Goal: Information Seeking & Learning: Learn about a topic

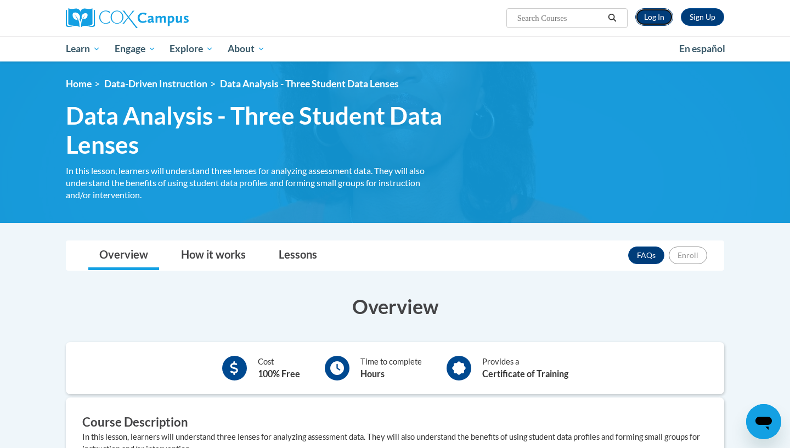
click at [658, 21] on link "Log In" at bounding box center [654, 17] width 38 height 18
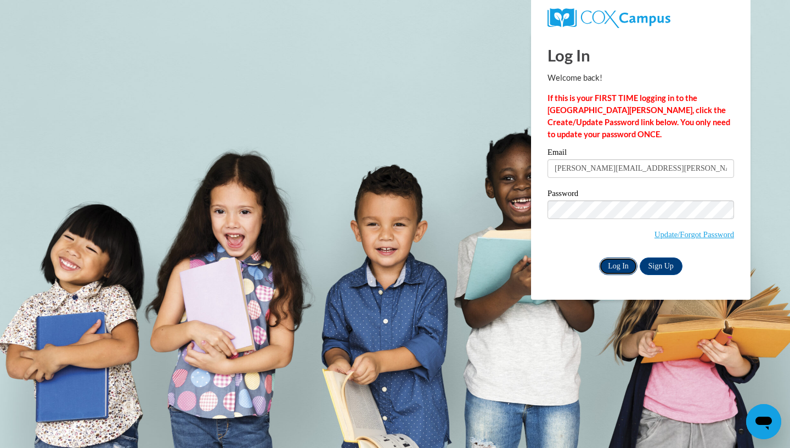
click at [623, 262] on input "Log In" at bounding box center [618, 266] width 38 height 18
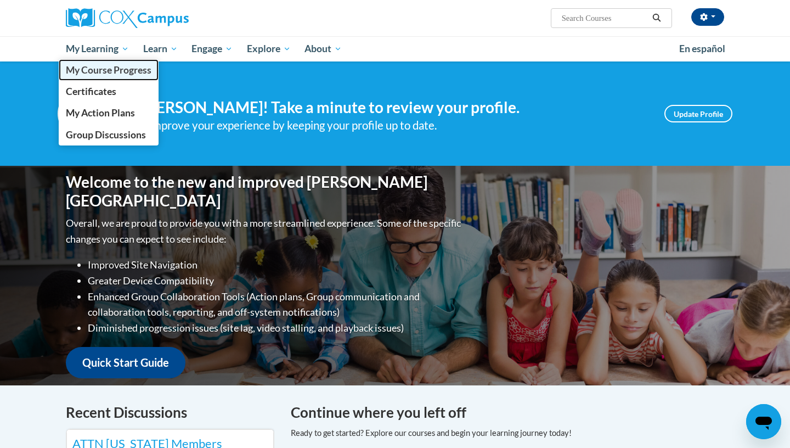
click at [117, 72] on span "My Course Progress" at bounding box center [109, 70] width 86 height 12
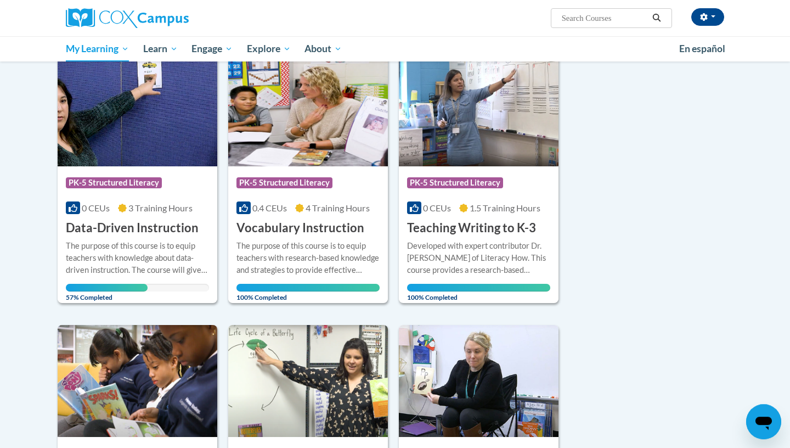
scroll to position [138, 0]
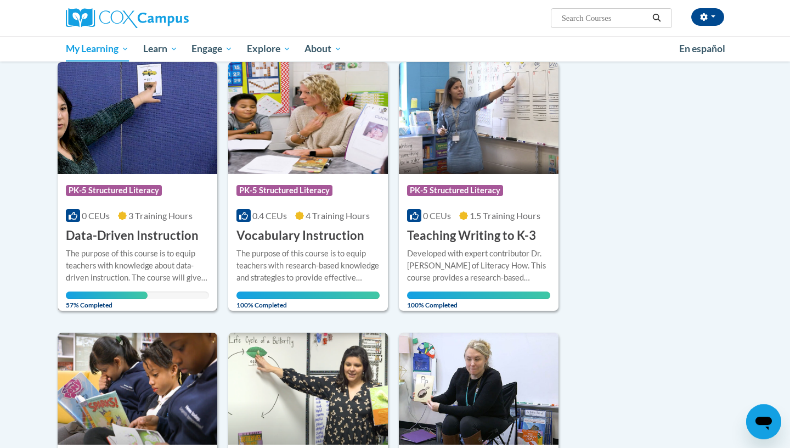
click at [149, 248] on div "The purpose of this course is to equip teachers with knowledge about data-drive…" at bounding box center [137, 265] width 143 height 36
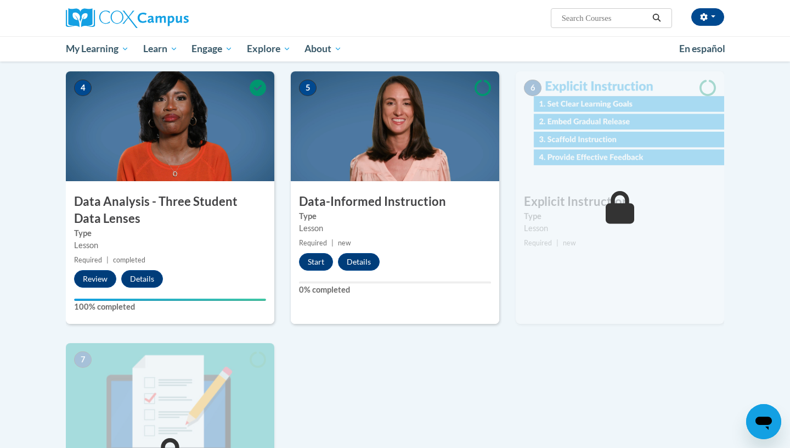
scroll to position [518, 0]
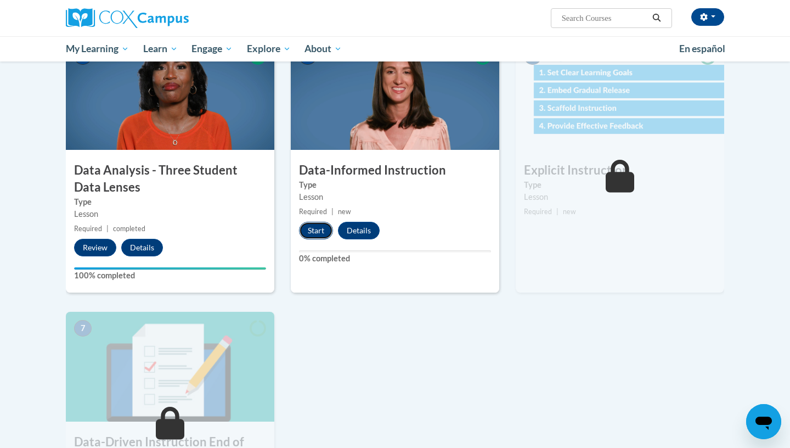
click at [318, 235] on button "Start" at bounding box center [316, 231] width 34 height 18
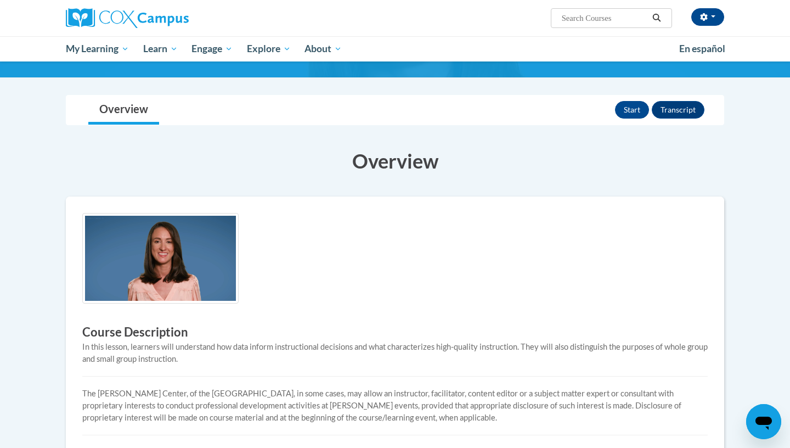
scroll to position [2, 0]
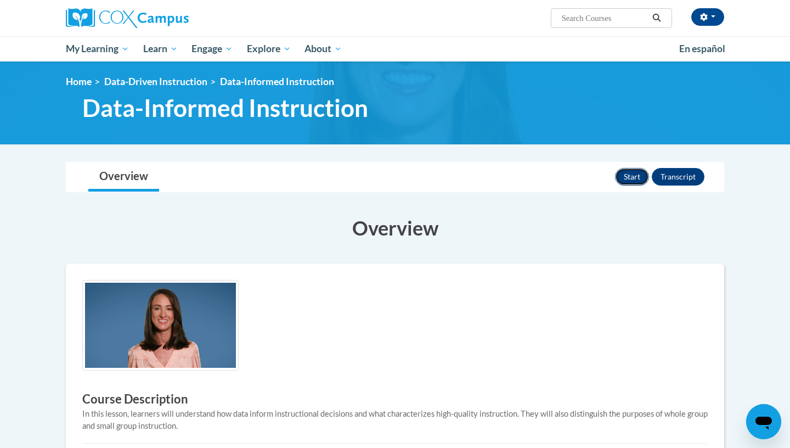
click at [626, 179] on button "Start" at bounding box center [632, 177] width 34 height 18
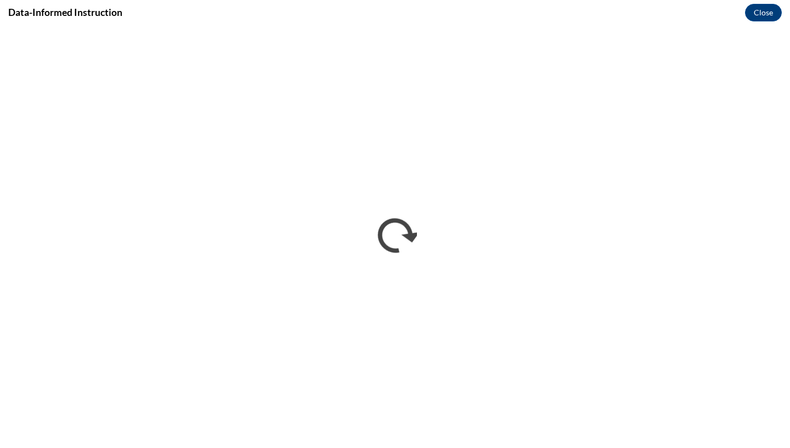
scroll to position [0, 0]
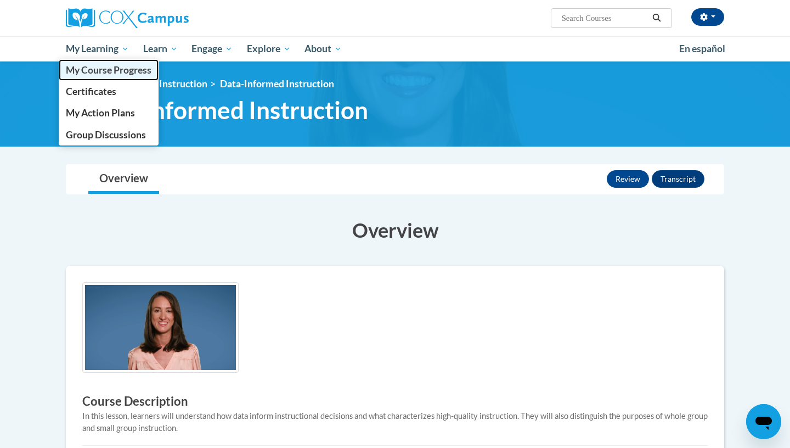
click at [101, 71] on span "My Course Progress" at bounding box center [109, 70] width 86 height 12
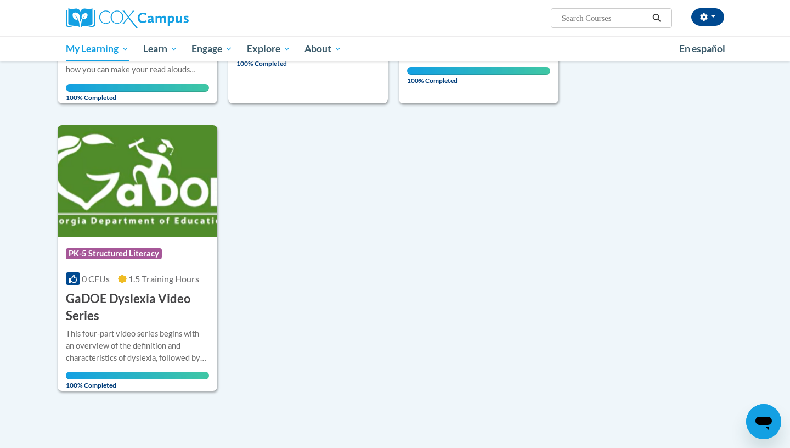
scroll to position [940, 0]
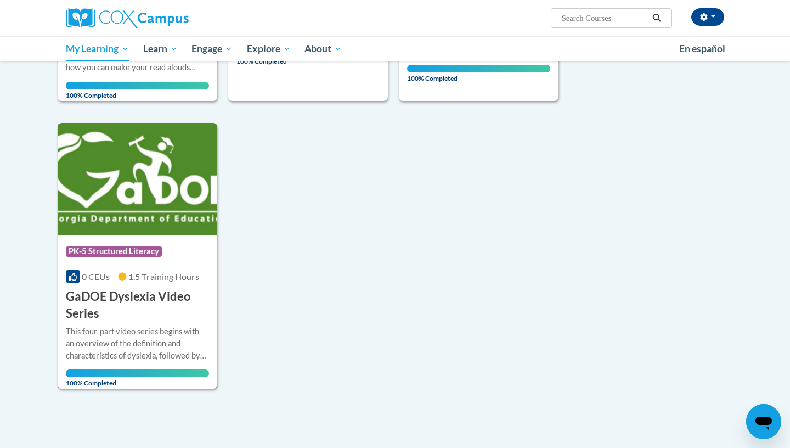
click at [135, 298] on h3 "GaDOE Dyslexia Video Series" at bounding box center [137, 305] width 143 height 34
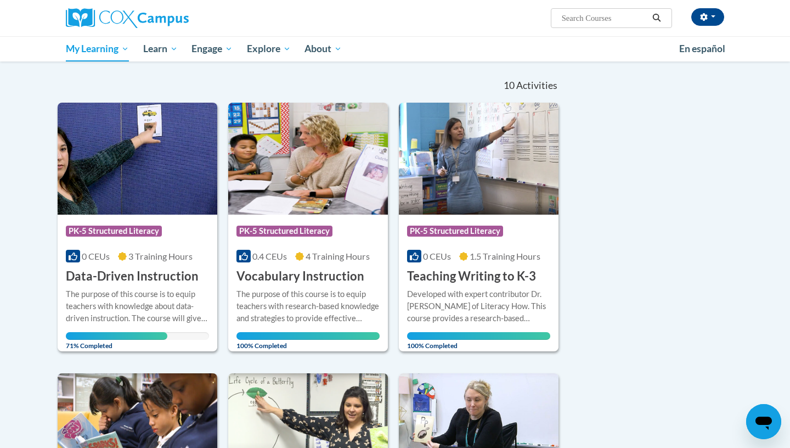
scroll to position [112, 0]
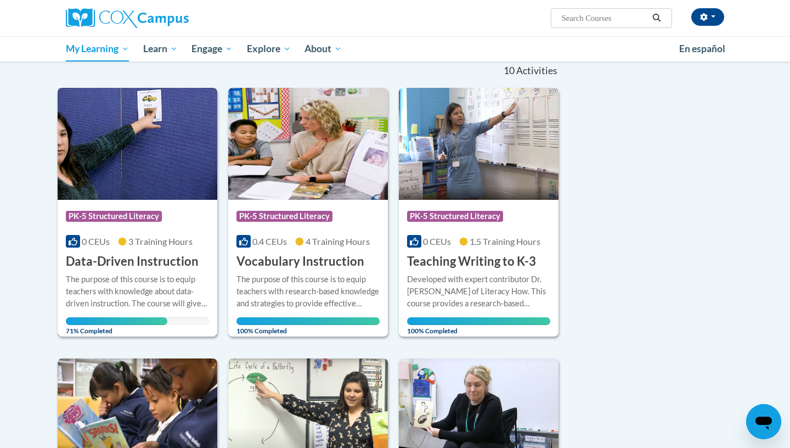
click at [115, 178] on img at bounding box center [138, 144] width 160 height 112
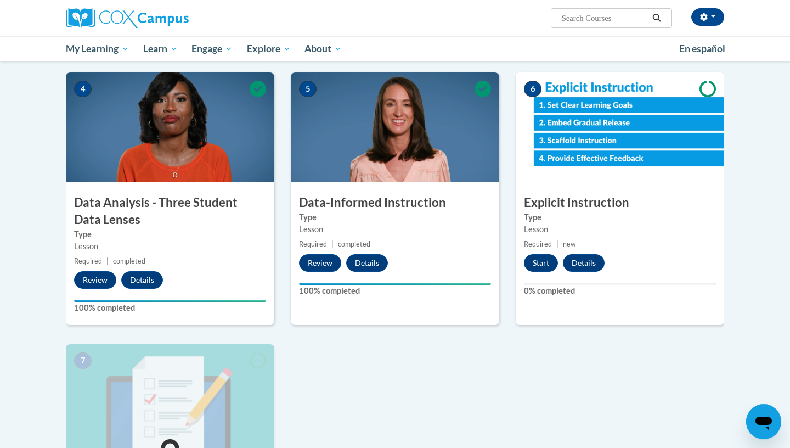
scroll to position [470, 0]
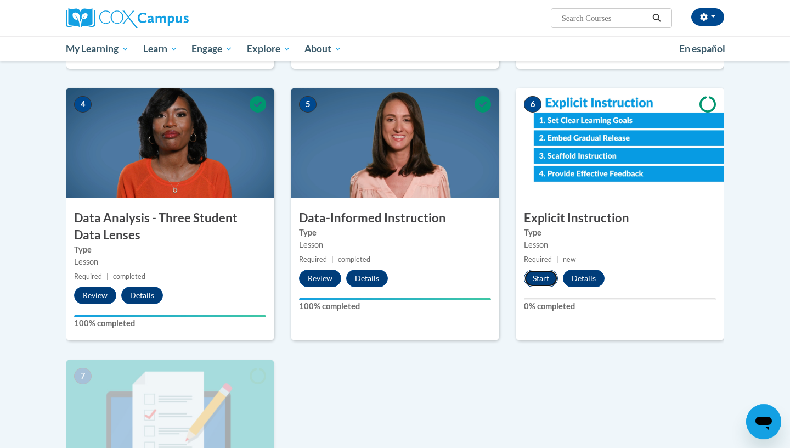
click at [547, 281] on button "Start" at bounding box center [541, 278] width 34 height 18
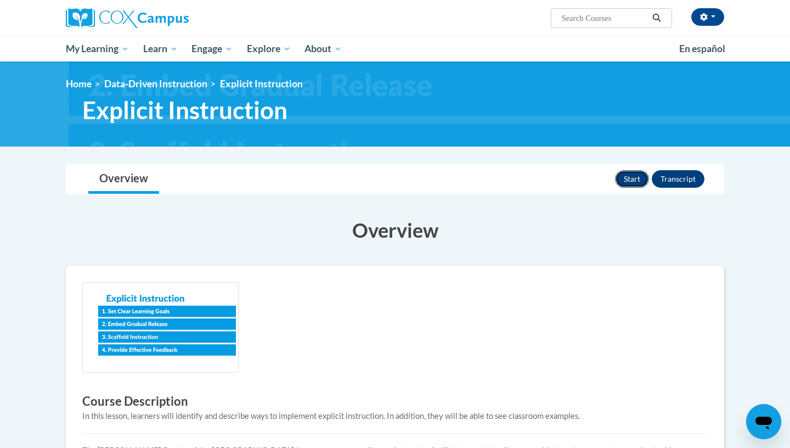
click at [633, 177] on button "Start" at bounding box center [632, 179] width 34 height 18
click at [765, 7] on div "[PERSON_NAME] ([GEOGRAPHIC_DATA]/New_York UTC-04:00) My Profile Inbox My Transc…" at bounding box center [395, 30] width 790 height 61
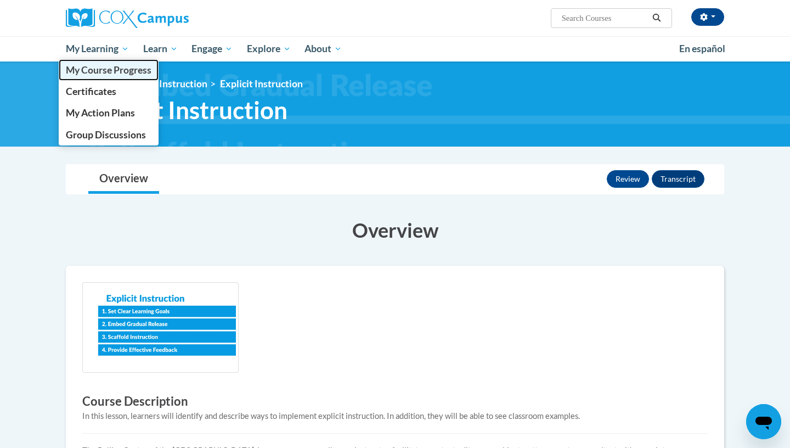
click at [113, 71] on span "My Course Progress" at bounding box center [109, 70] width 86 height 12
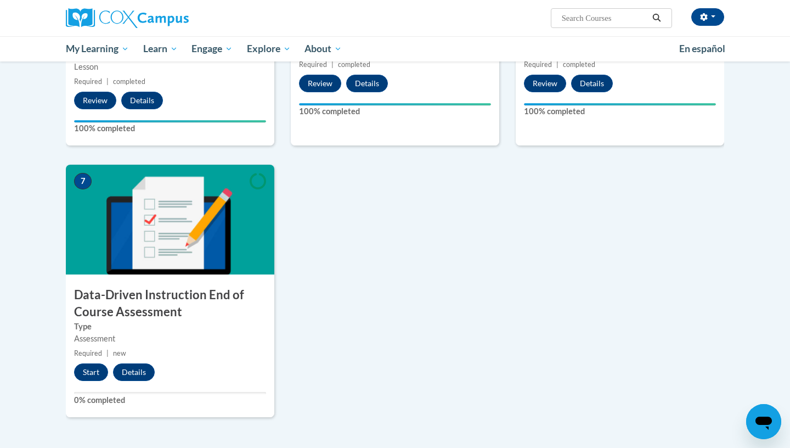
scroll to position [690, 0]
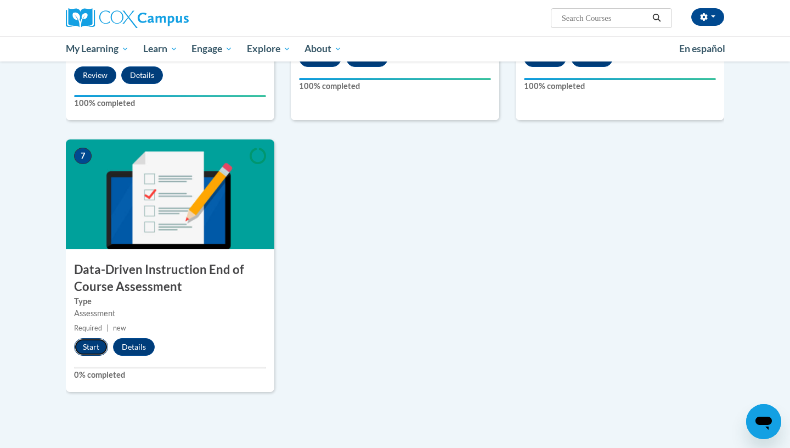
click at [99, 351] on button "Start" at bounding box center [91, 347] width 34 height 18
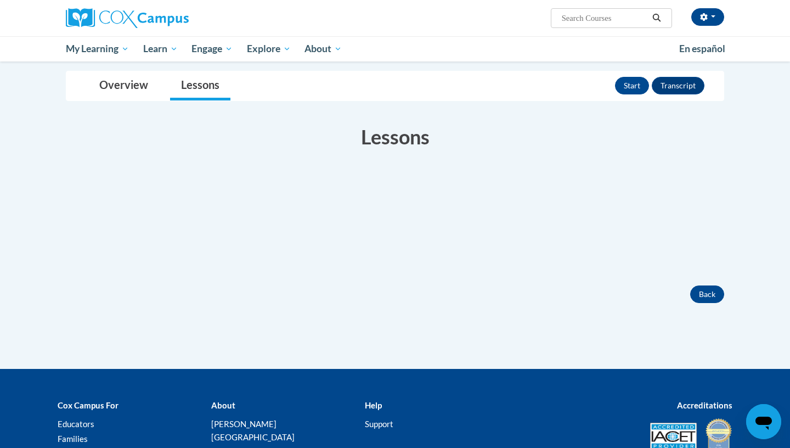
scroll to position [139, 0]
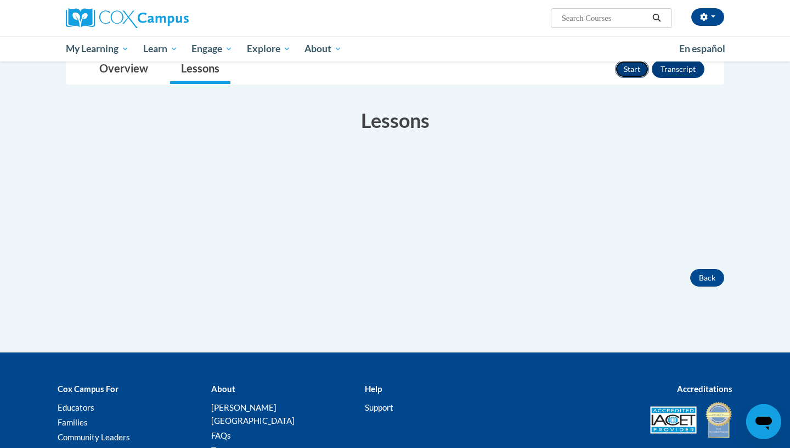
click at [635, 70] on button "Start" at bounding box center [632, 69] width 34 height 18
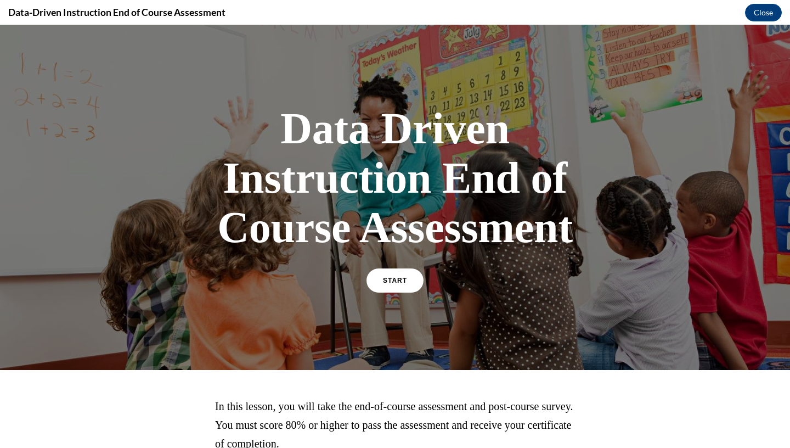
scroll to position [0, 0]
click at [384, 287] on link "START" at bounding box center [395, 280] width 60 height 25
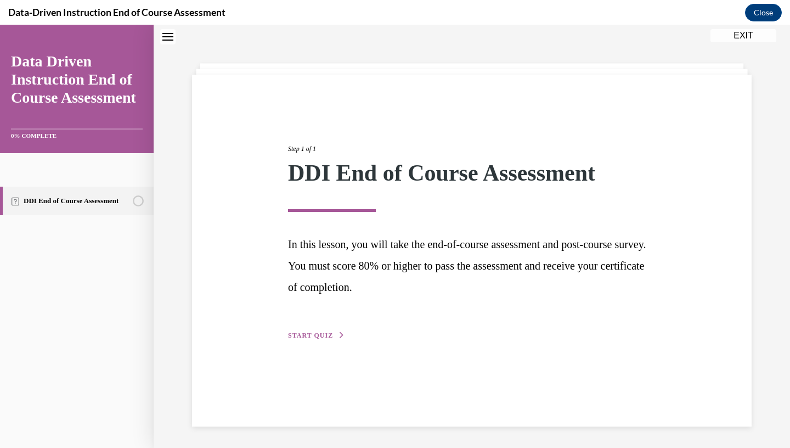
scroll to position [35, 0]
click at [319, 335] on span "START QUIZ" at bounding box center [310, 335] width 45 height 8
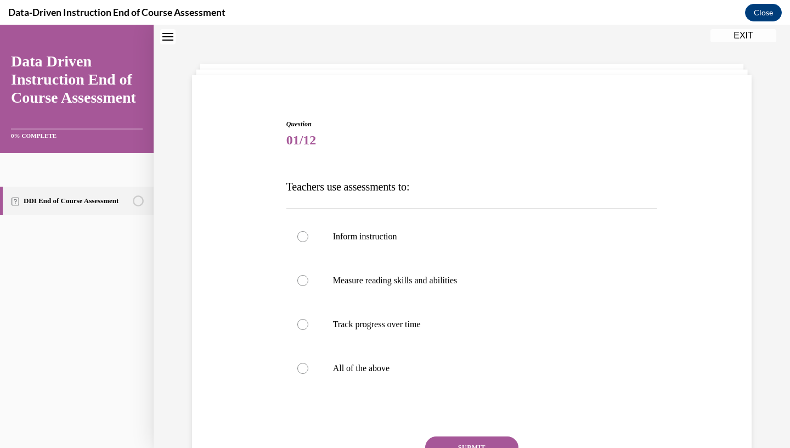
scroll to position [33, 0]
drag, startPoint x: 286, startPoint y: 182, endPoint x: 416, endPoint y: 376, distance: 233.7
click at [416, 376] on div "Question 01/12 Teachers use assessments to: Inform instruction Measure reading …" at bounding box center [472, 314] width 377 height 423
copy label "All of the above"
click at [324, 380] on label "All of the above" at bounding box center [471, 368] width 371 height 44
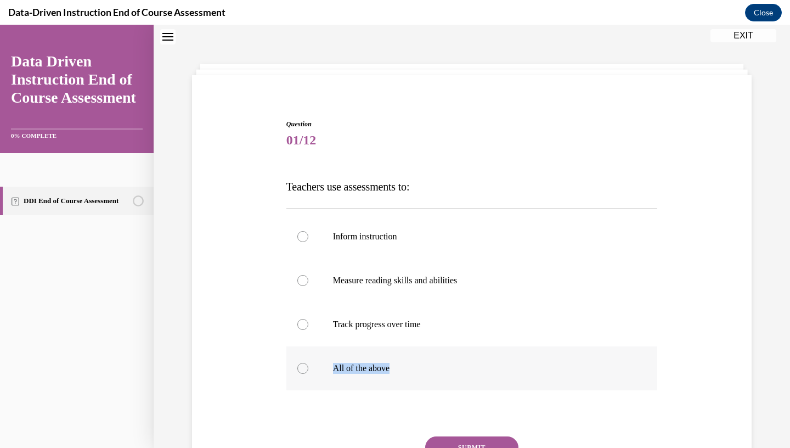
click at [308, 374] on input "All of the above" at bounding box center [302, 368] width 11 height 11
radio input "true"
click at [479, 446] on button "SUBMIT" at bounding box center [471, 447] width 93 height 22
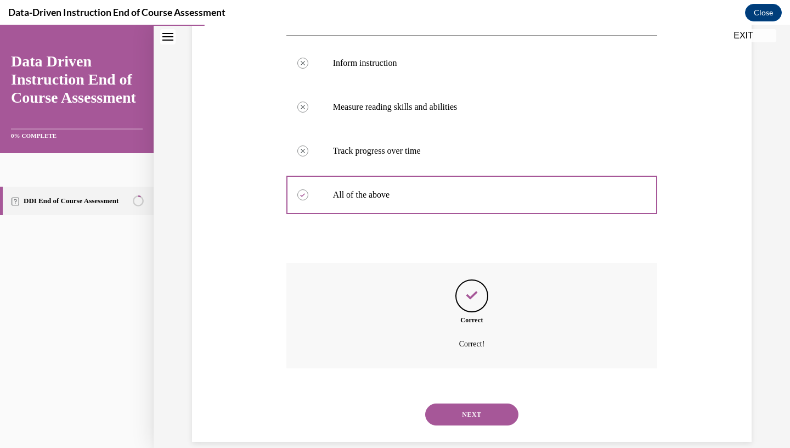
scroll to position [210, 0]
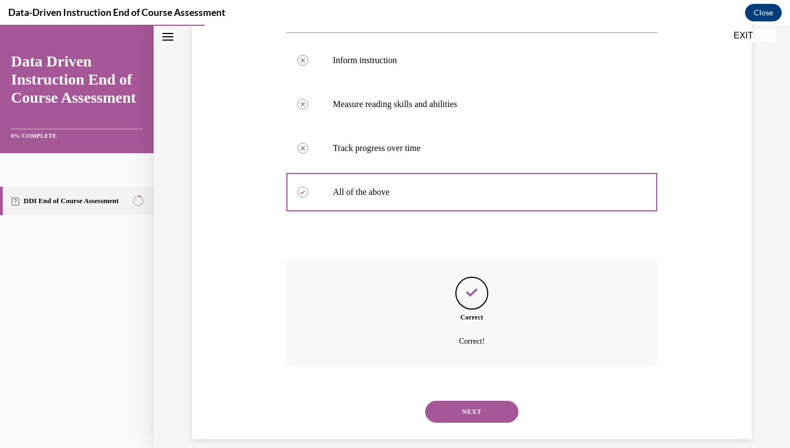
click at [484, 400] on button "NEXT" at bounding box center [471, 411] width 93 height 22
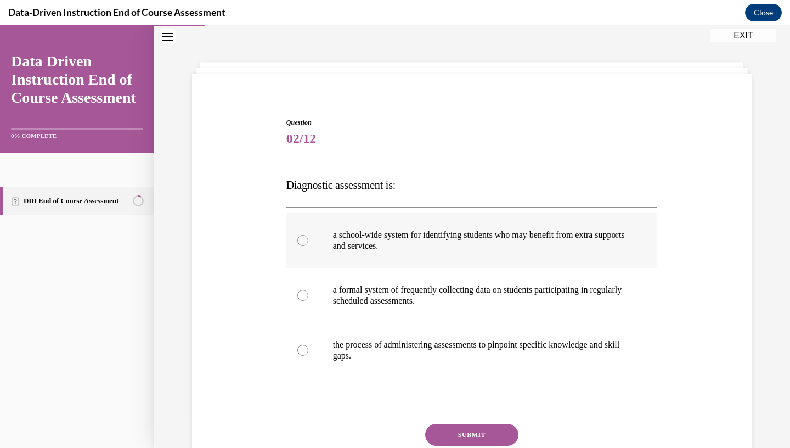
scroll to position [33, 0]
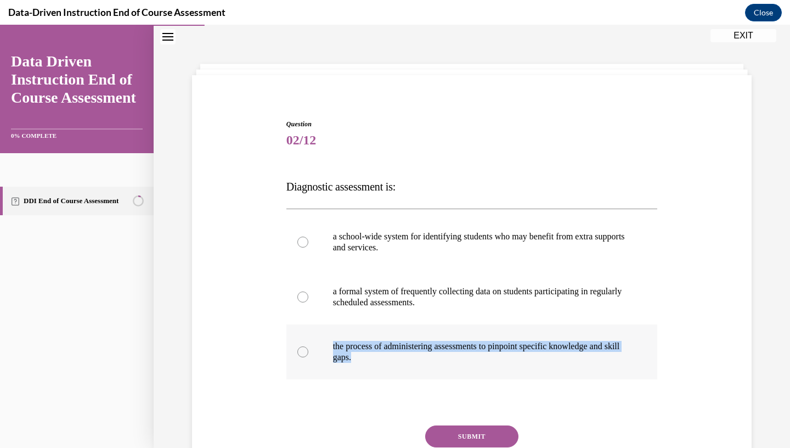
drag, startPoint x: 288, startPoint y: 184, endPoint x: 478, endPoint y: 378, distance: 271.9
click at [478, 378] on div "Question 02/12 Diagnostic assessment is: a school-wide system for identifying s…" at bounding box center [471, 317] width 371 height 396
copy label "the process of administering assessments to pinpoint specific knowledge and ski…"
click at [329, 358] on label "the process of administering assessments to pinpoint specific knowledge and ski…" at bounding box center [471, 351] width 371 height 55
click at [308, 357] on input "the process of administering assessments to pinpoint specific knowledge and ski…" at bounding box center [302, 351] width 11 height 11
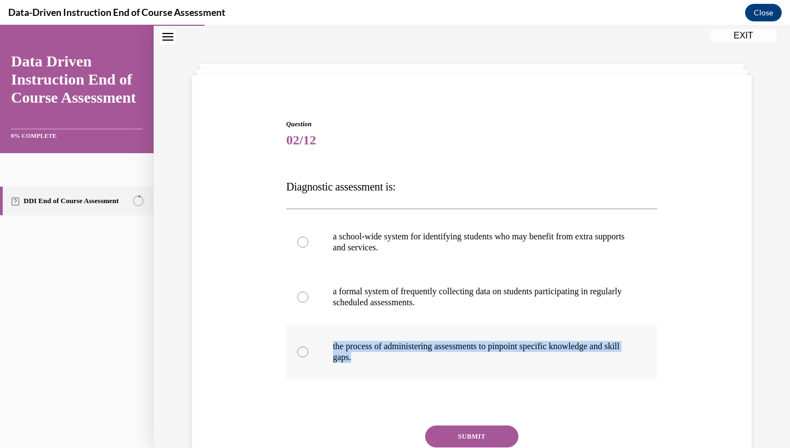
radio input "true"
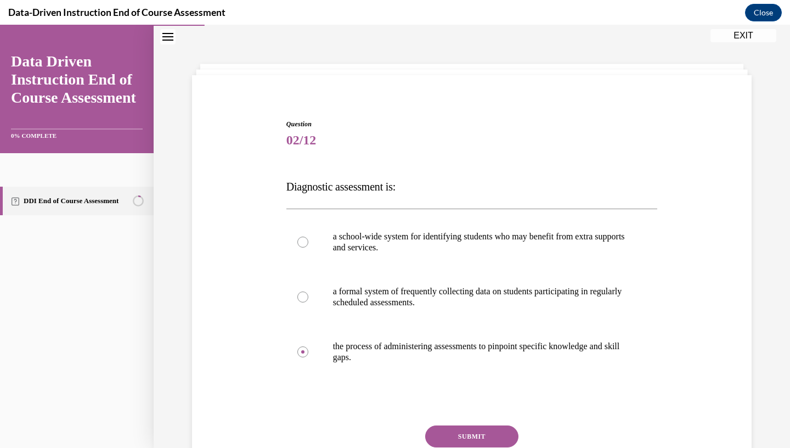
click at [469, 437] on button "SUBMIT" at bounding box center [471, 436] width 93 height 22
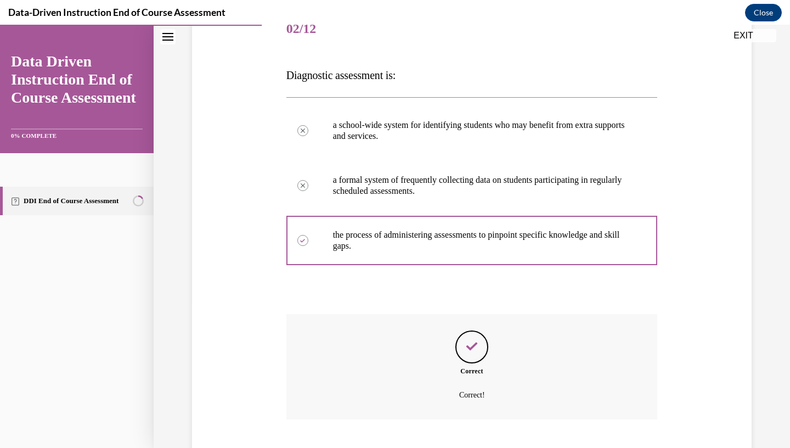
scroll to position [199, 0]
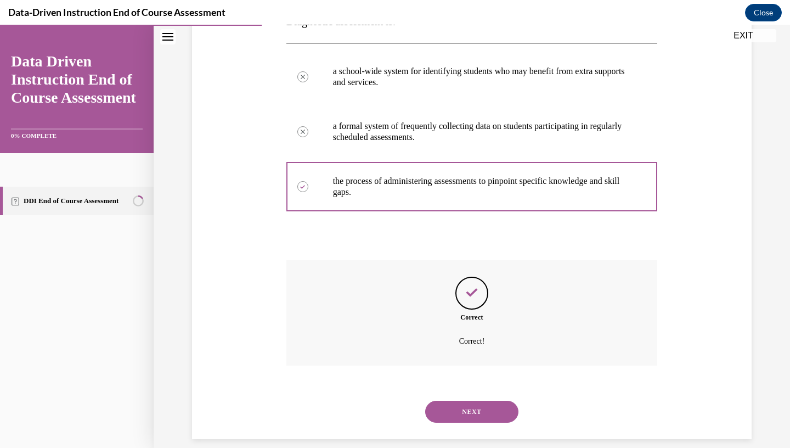
click at [467, 413] on div "NEXT" at bounding box center [471, 411] width 371 height 44
click at [465, 400] on button "NEXT" at bounding box center [471, 411] width 93 height 22
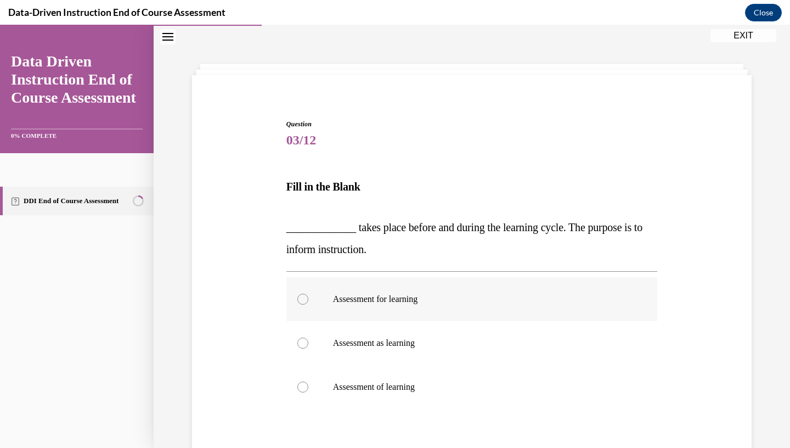
scroll to position [33, 0]
drag, startPoint x: 271, startPoint y: 222, endPoint x: 276, endPoint y: 216, distance: 7.8
click at [276, 216] on div "Question 03/12 Fill in the Blank _____________ takes place before and during th…" at bounding box center [471, 315] width 565 height 459
drag, startPoint x: 287, startPoint y: 219, endPoint x: 492, endPoint y: 407, distance: 278.3
click at [492, 407] on div "Question 03/12 Fill in the Blank _____________ takes place before and during th…" at bounding box center [471, 332] width 371 height 426
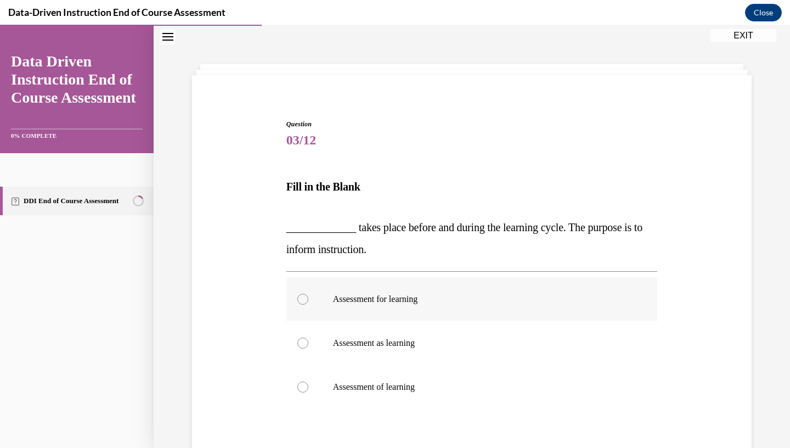
copy label "Assessment of learning"
click at [312, 302] on label "Assessment for learning" at bounding box center [471, 299] width 371 height 44
click at [308, 302] on input "Assessment for learning" at bounding box center [302, 298] width 11 height 11
radio input "true"
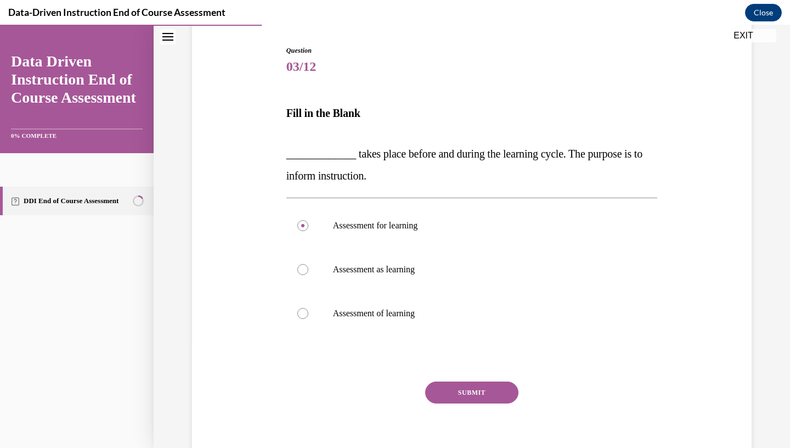
click at [457, 401] on button "SUBMIT" at bounding box center [471, 392] width 93 height 22
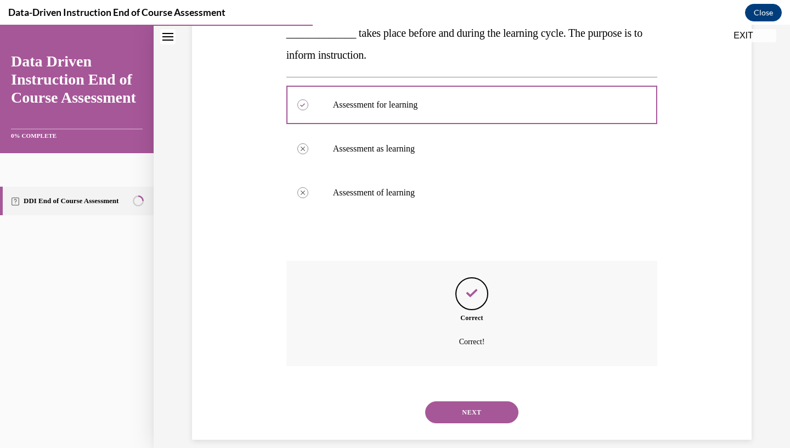
scroll to position [228, 0]
click at [479, 412] on div "NEXT" at bounding box center [471, 411] width 371 height 44
click at [474, 400] on button "NEXT" at bounding box center [471, 411] width 93 height 22
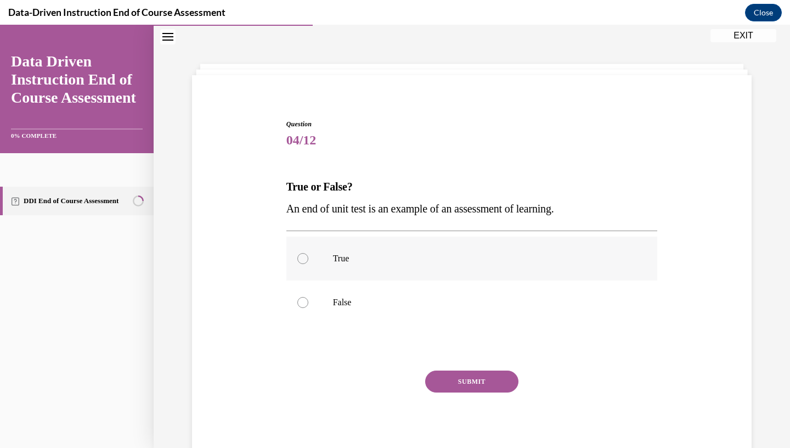
scroll to position [33, 0]
drag, startPoint x: 285, startPoint y: 195, endPoint x: 354, endPoint y: 302, distance: 127.5
click at [354, 302] on div "Question 04/12 True or False? An end of unit test is an example of an assessmen…" at bounding box center [472, 282] width 377 height 358
copy label "False"
click at [305, 256] on div at bounding box center [302, 258] width 11 height 11
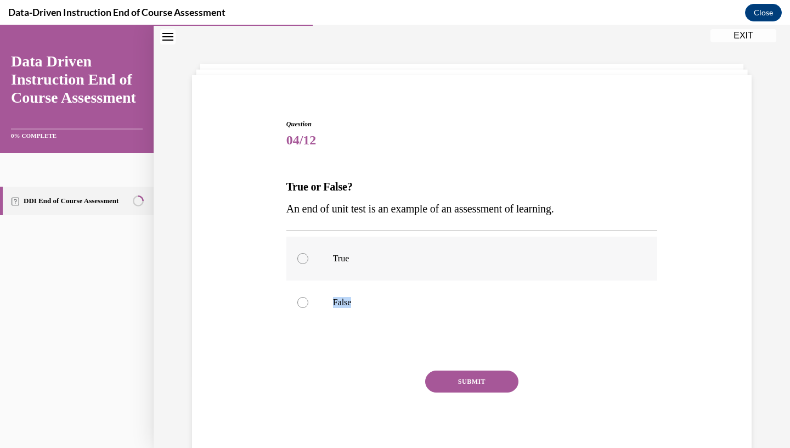
click at [305, 256] on input "True" at bounding box center [302, 258] width 11 height 11
radio input "true"
click at [460, 390] on button "SUBMIT" at bounding box center [471, 381] width 93 height 22
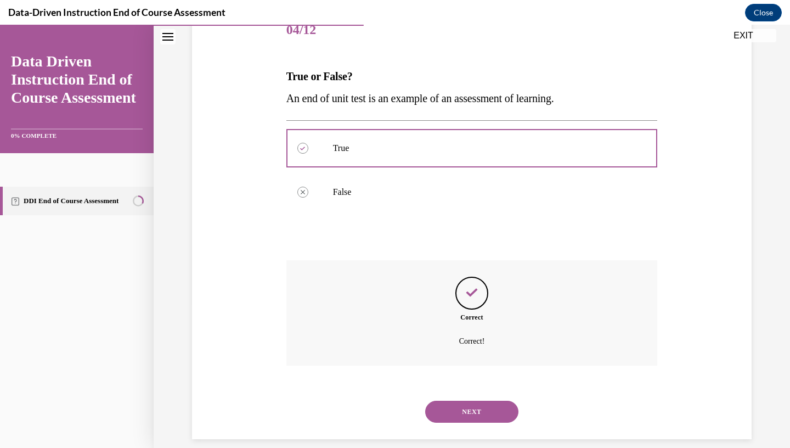
click at [477, 409] on button "NEXT" at bounding box center [471, 411] width 93 height 22
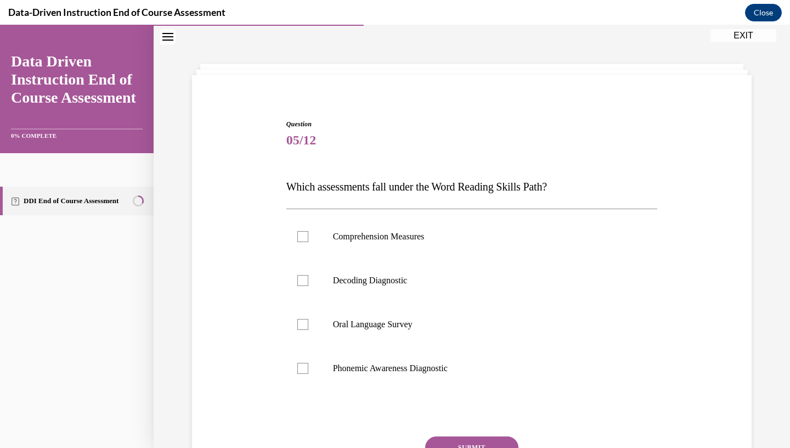
drag, startPoint x: 281, startPoint y: 184, endPoint x: 281, endPoint y: 170, distance: 13.7
click at [281, 170] on div "Question 05/12 Which assessments fall under the Word Reading Skills Path? Compr…" at bounding box center [471, 306] width 565 height 440
drag, startPoint x: 273, startPoint y: 180, endPoint x: 286, endPoint y: 185, distance: 14.1
click at [286, 185] on div "Question 05/12 Which assessments fall under the Word Reading Skills Path? Compr…" at bounding box center [471, 306] width 565 height 440
drag, startPoint x: 290, startPoint y: 183, endPoint x: 431, endPoint y: 380, distance: 242.3
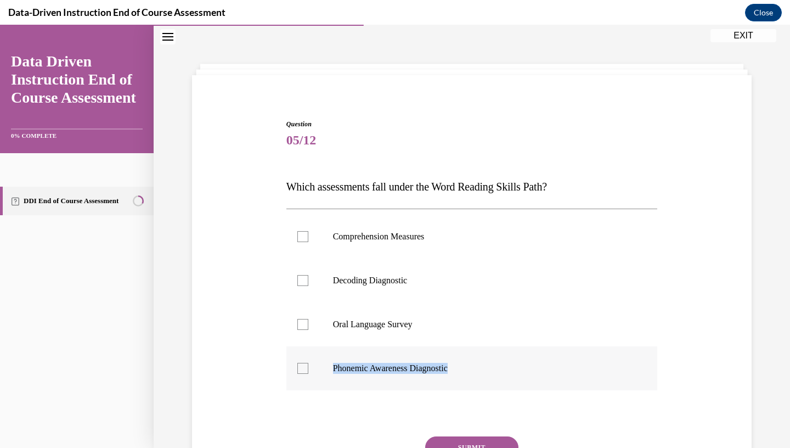
click at [431, 380] on div "Question 05/12 Which assessments fall under the Word Reading Skills Path? Compr…" at bounding box center [471, 322] width 371 height 407
copy label "Phonemic Awareness Diagnostic"
click at [308, 281] on div at bounding box center [302, 280] width 11 height 11
click at [308, 281] on input "Decoding Diagnostic" at bounding box center [302, 280] width 11 height 11
checkbox input "true"
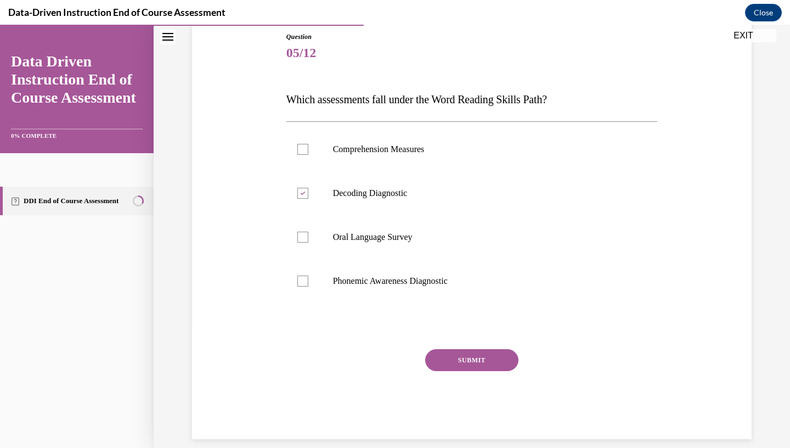
click at [475, 358] on button "SUBMIT" at bounding box center [471, 360] width 93 height 22
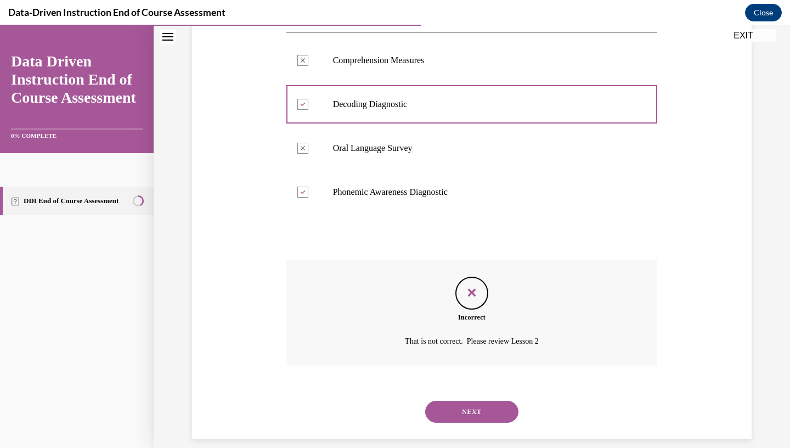
scroll to position [210, 0]
click at [476, 389] on div "NEXT" at bounding box center [471, 411] width 371 height 44
click at [477, 400] on button "NEXT" at bounding box center [471, 411] width 93 height 22
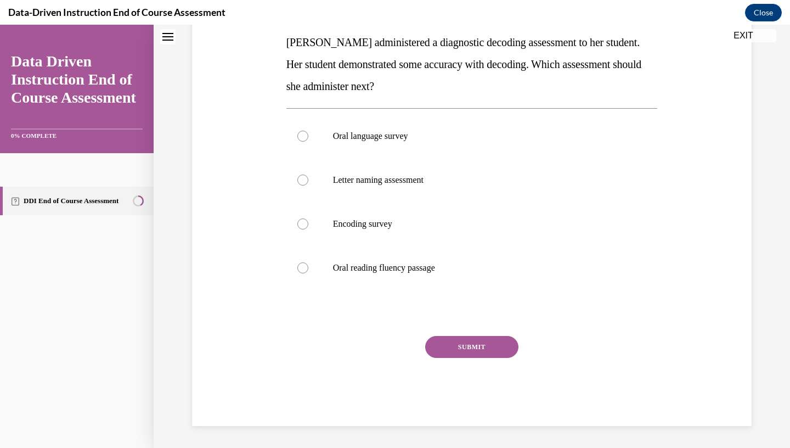
scroll to position [0, 0]
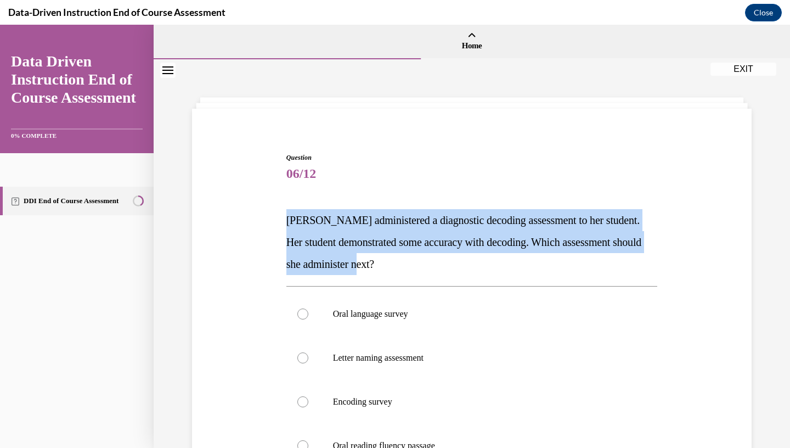
drag, startPoint x: 285, startPoint y: 207, endPoint x: 420, endPoint y: 274, distance: 150.6
click at [420, 274] on div "Question 06/12 Mrs. Lee administered a diagnostic decoding assessment to her st…" at bounding box center [472, 369] width 377 height 467
copy span "Mrs. Lee administered a diagnostic decoding assessment to her student. Her stud…"
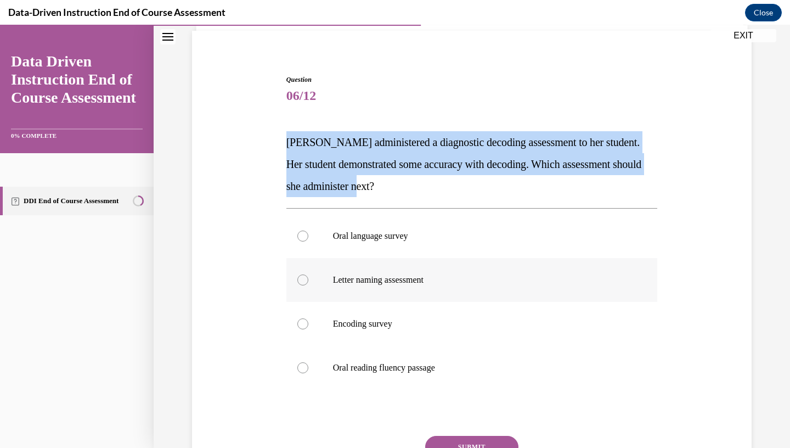
scroll to position [103, 0]
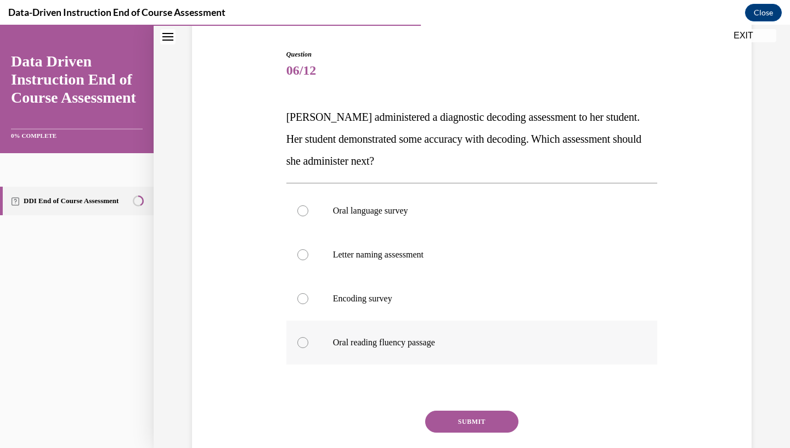
click at [309, 340] on label "Oral reading fluency passage" at bounding box center [471, 342] width 371 height 44
click at [308, 340] on input "Oral reading fluency passage" at bounding box center [302, 342] width 11 height 11
radio input "true"
click at [462, 418] on button "SUBMIT" at bounding box center [471, 421] width 93 height 22
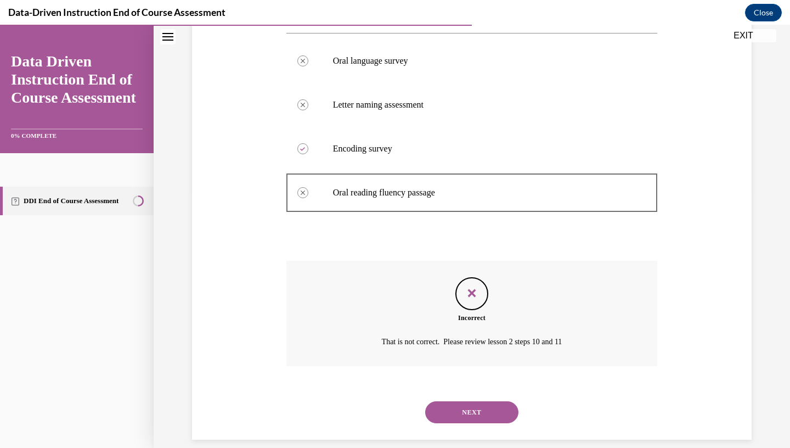
scroll to position [253, 0]
click at [462, 400] on button "NEXT" at bounding box center [471, 411] width 93 height 22
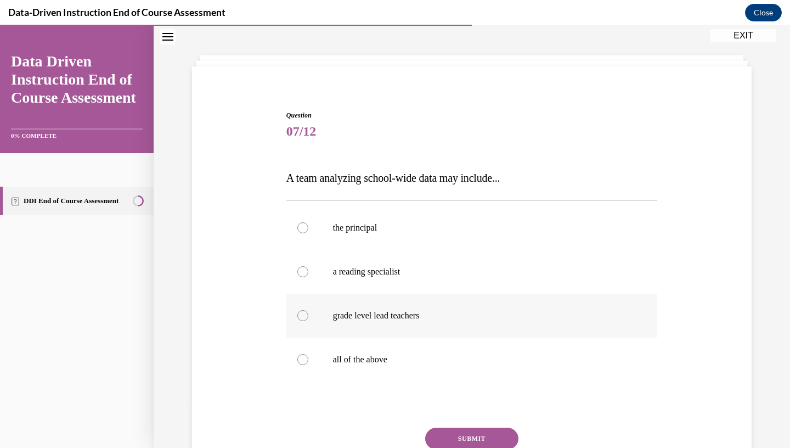
scroll to position [43, 0]
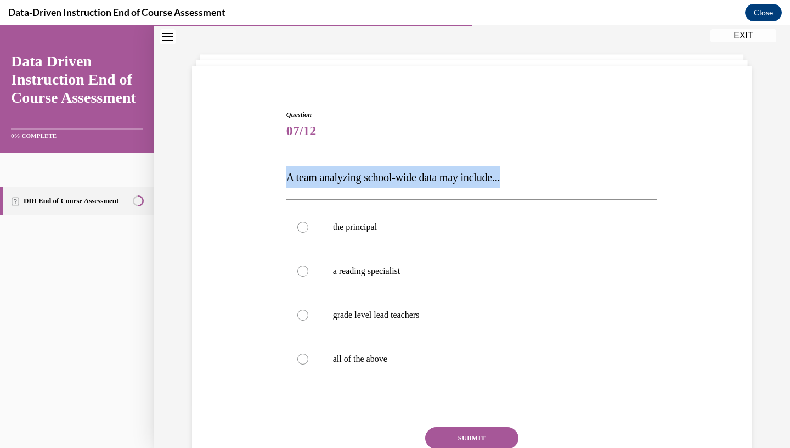
click at [285, 179] on div "Question 07/12 A team analyzing school-wide data may include... the principal a…" at bounding box center [471, 297] width 565 height 440
copy div "A team analyzing school-wide data may include..."
click at [313, 360] on label "all of the above" at bounding box center [471, 359] width 371 height 44
click at [308, 360] on input "all of the above" at bounding box center [302, 358] width 11 height 11
radio input "true"
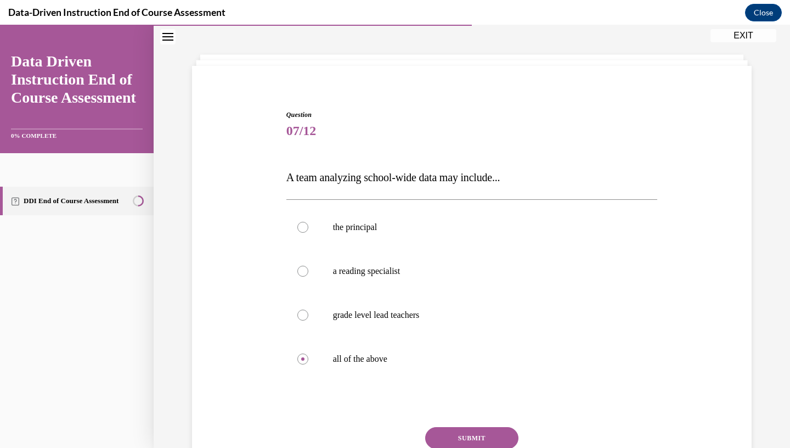
click at [469, 439] on button "SUBMIT" at bounding box center [471, 438] width 93 height 22
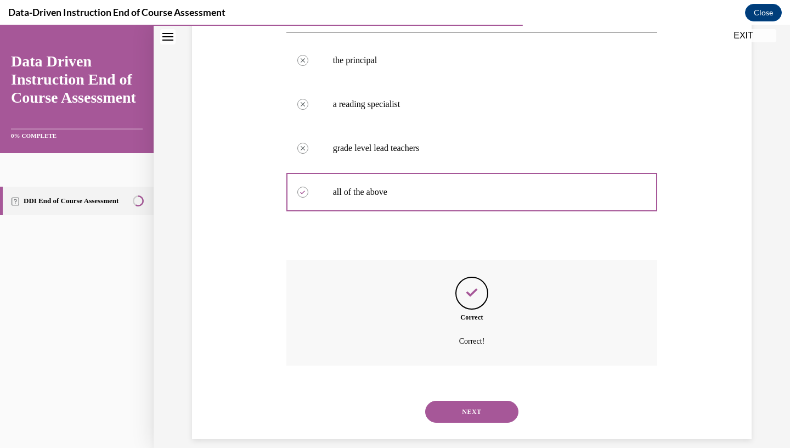
click at [480, 400] on button "NEXT" at bounding box center [471, 411] width 93 height 22
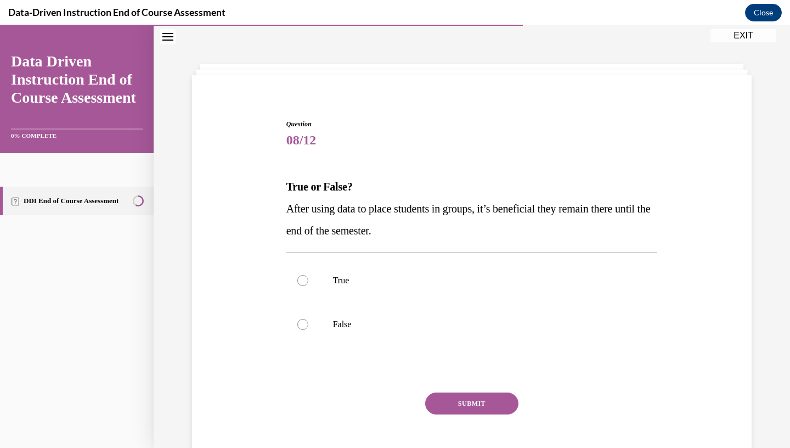
scroll to position [33, 0]
drag, startPoint x: 286, startPoint y: 200, endPoint x: 412, endPoint y: 341, distance: 188.4
click at [412, 341] on div "Question 08/12 True or False? After using data to place students in groups, it’…" at bounding box center [471, 300] width 371 height 363
copy label "False"
click at [310, 322] on label "False" at bounding box center [471, 324] width 371 height 44
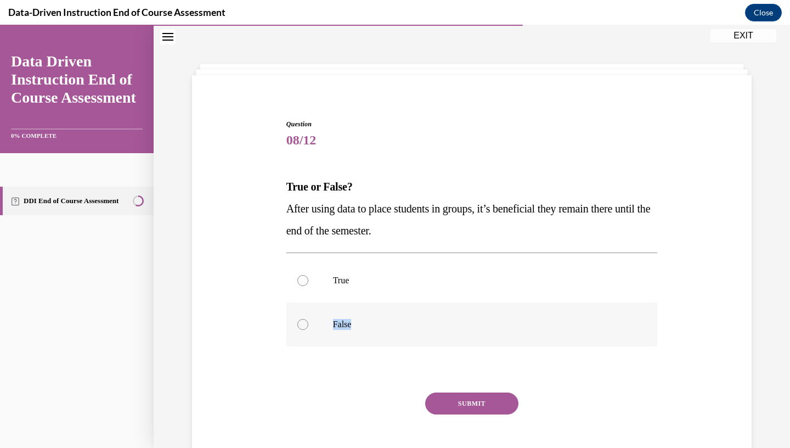
click at [308, 322] on input "False" at bounding box center [302, 324] width 11 height 11
radio input "true"
click at [456, 396] on button "SUBMIT" at bounding box center [471, 403] width 93 height 22
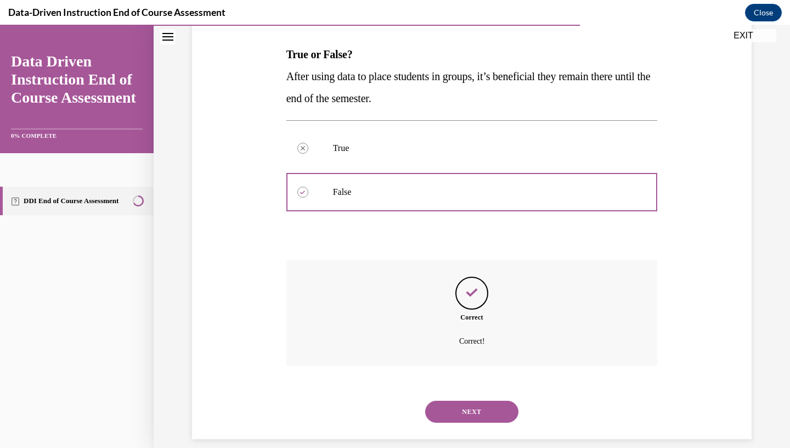
click at [468, 400] on button "NEXT" at bounding box center [471, 411] width 93 height 22
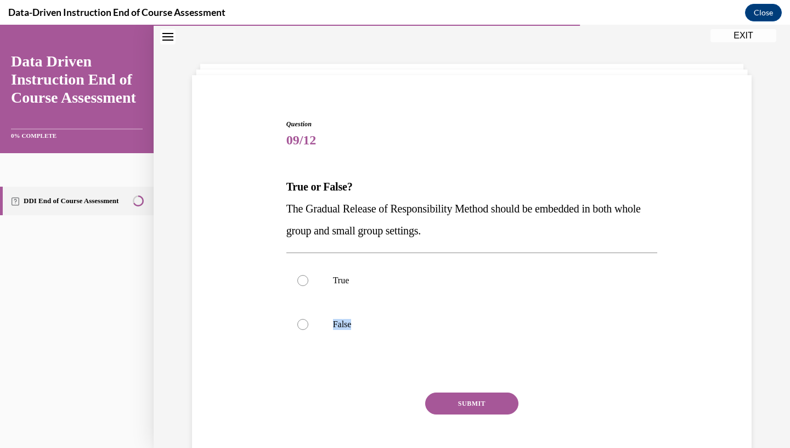
drag, startPoint x: 285, startPoint y: 186, endPoint x: 416, endPoint y: 360, distance: 217.9
click at [416, 360] on div "Question 09/12 True or False? The Gradual Release of Responsibility Method shou…" at bounding box center [472, 293] width 377 height 380
copy div "False"
click at [306, 277] on div at bounding box center [302, 280] width 11 height 11
click at [306, 277] on input "True" at bounding box center [302, 280] width 11 height 11
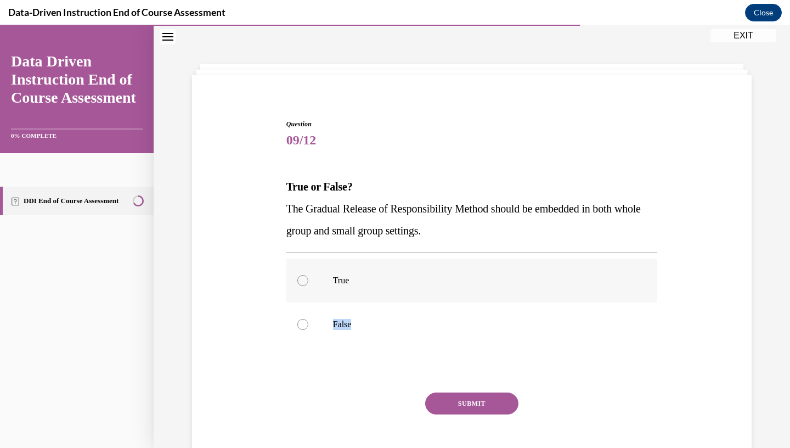
radio input "true"
click at [467, 408] on button "SUBMIT" at bounding box center [471, 403] width 93 height 22
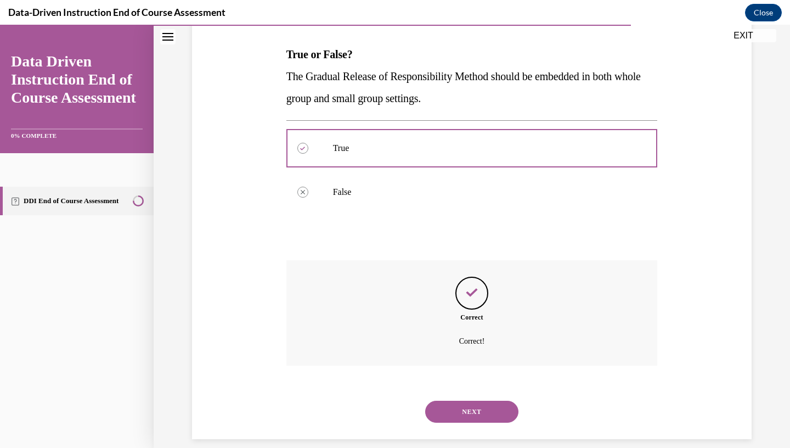
click at [453, 401] on button "NEXT" at bounding box center [471, 411] width 93 height 22
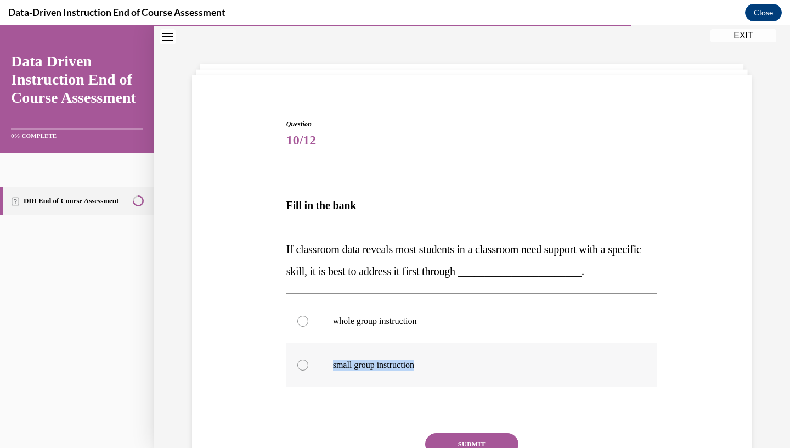
drag, startPoint x: 287, startPoint y: 199, endPoint x: 440, endPoint y: 377, distance: 234.9
click at [440, 377] on div "Question 10/12 Fill in the bank If classroom data reveals most students in a cl…" at bounding box center [471, 321] width 371 height 404
copy label "small group instruction"
click at [301, 321] on div at bounding box center [302, 320] width 11 height 11
click at [301, 321] on input "whole group instruction" at bounding box center [302, 320] width 11 height 11
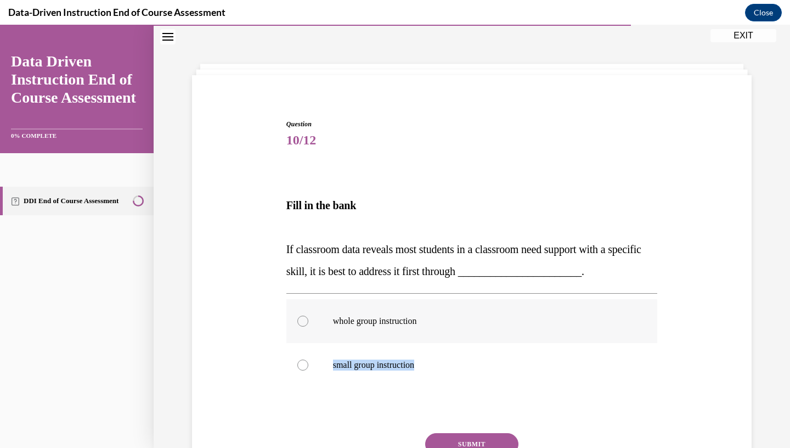
radio input "true"
click at [452, 435] on button "SUBMIT" at bounding box center [471, 444] width 93 height 22
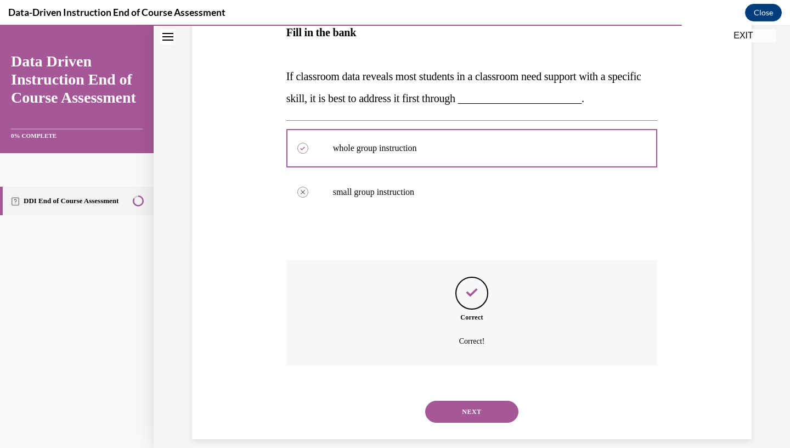
click at [477, 400] on button "NEXT" at bounding box center [471, 411] width 93 height 22
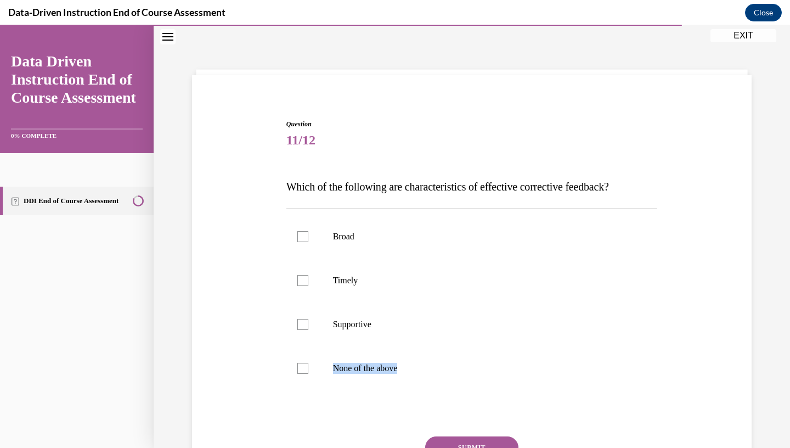
drag, startPoint x: 285, startPoint y: 189, endPoint x: 449, endPoint y: 404, distance: 270.4
click at [449, 404] on div "Question 11/12 Which of the following are characteristics of effective correcti…" at bounding box center [472, 314] width 377 height 423
click at [306, 286] on div at bounding box center [302, 280] width 11 height 11
click at [306, 286] on input "Timely" at bounding box center [302, 280] width 11 height 11
checkbox input "true"
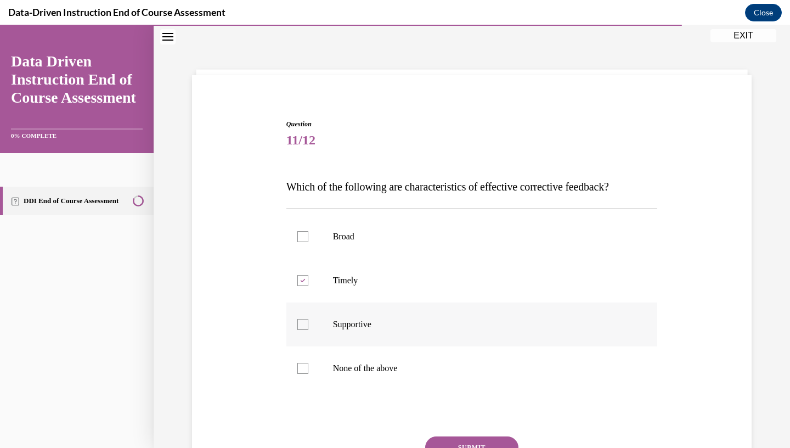
click at [296, 325] on label "Supportive" at bounding box center [471, 324] width 371 height 44
click at [297, 325] on input "Supportive" at bounding box center [302, 324] width 11 height 11
checkbox input "true"
click at [477, 445] on button "SUBMIT" at bounding box center [471, 447] width 93 height 22
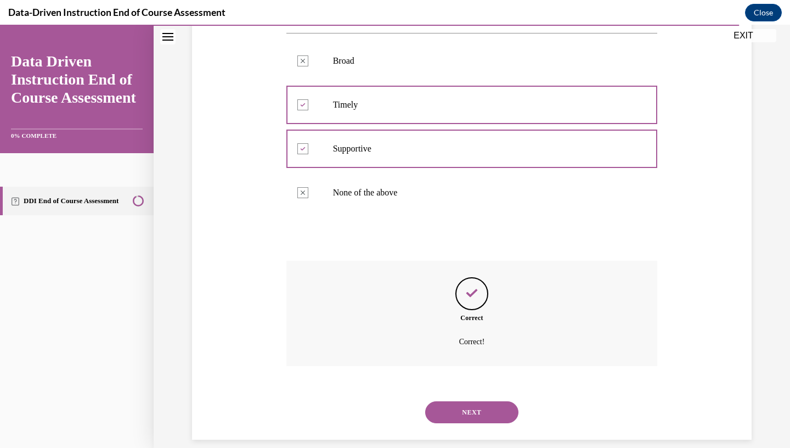
scroll to position [210, 0]
click at [469, 400] on button "NEXT" at bounding box center [471, 411] width 93 height 22
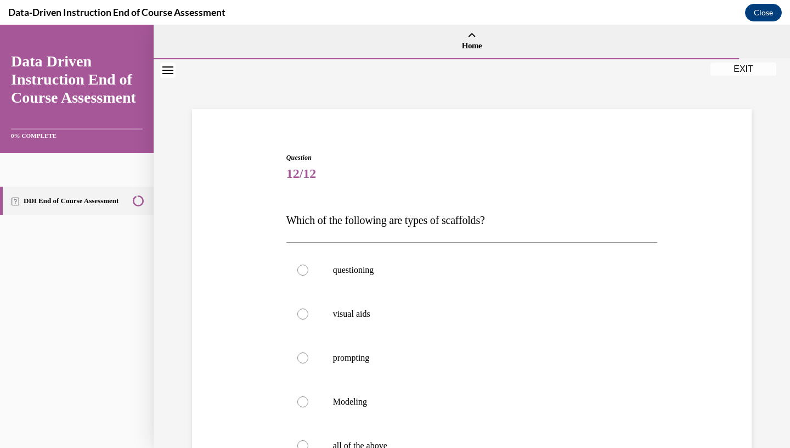
drag, startPoint x: 281, startPoint y: 208, endPoint x: 273, endPoint y: 188, distance: 22.1
click at [273, 188] on div "Question 12/12 Which of the following are types of scaffolds? questioning visua…" at bounding box center [471, 362] width 565 height 484
drag, startPoint x: 284, startPoint y: 212, endPoint x: 298, endPoint y: 217, distance: 15.1
click at [298, 217] on div "Question 12/12 Which of the following are types of scaffolds? questioning visua…" at bounding box center [471, 362] width 565 height 484
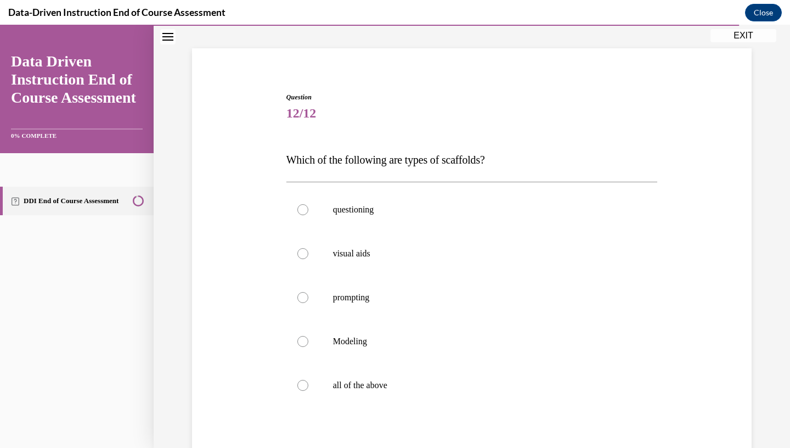
scroll to position [88, 0]
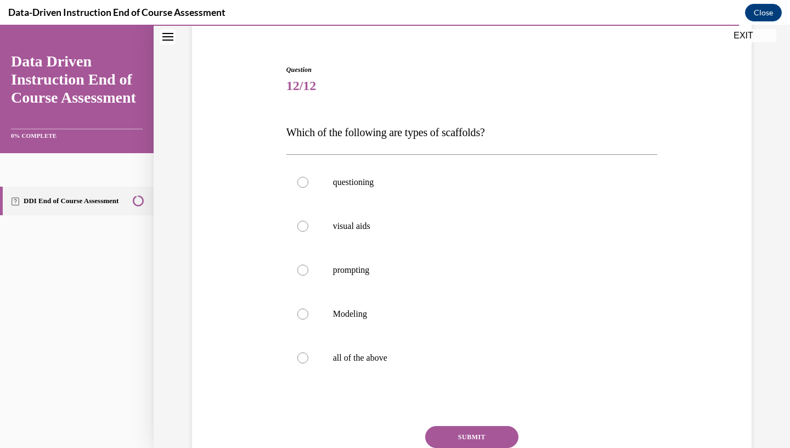
drag, startPoint x: 290, startPoint y: 219, endPoint x: 448, endPoint y: 448, distance: 278.0
click at [448, 447] on div "Question 12/12 Which of the following are types of scaffolds? questioning visua…" at bounding box center [471, 290] width 371 height 451
click at [256, 77] on div "Question 12/12 Which of the following are types of scaffolds? questioning visua…" at bounding box center [471, 274] width 565 height 484
click at [301, 354] on div at bounding box center [302, 357] width 11 height 11
click at [301, 354] on input "all of the above" at bounding box center [302, 357] width 11 height 11
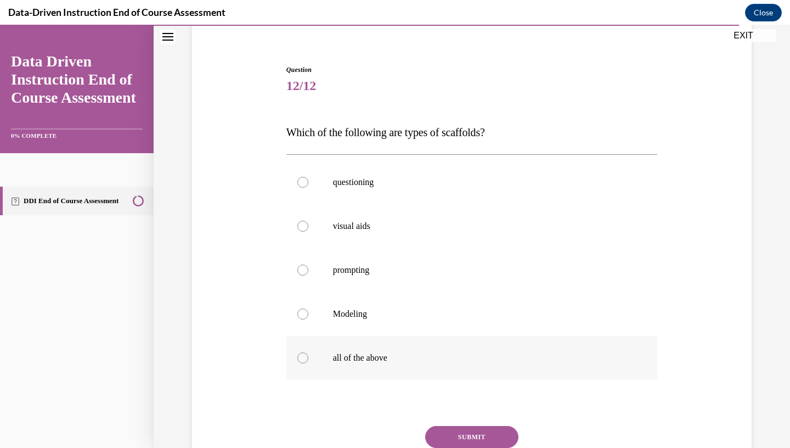
radio input "true"
click at [472, 435] on button "SUBMIT" at bounding box center [471, 437] width 93 height 22
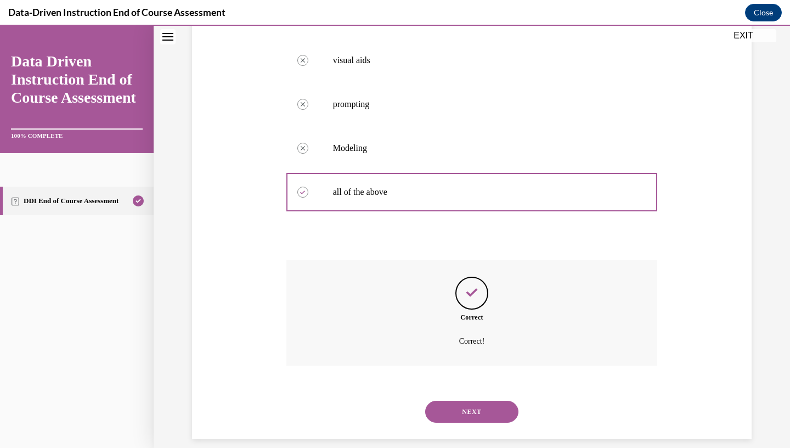
click at [476, 405] on button "NEXT" at bounding box center [471, 411] width 93 height 22
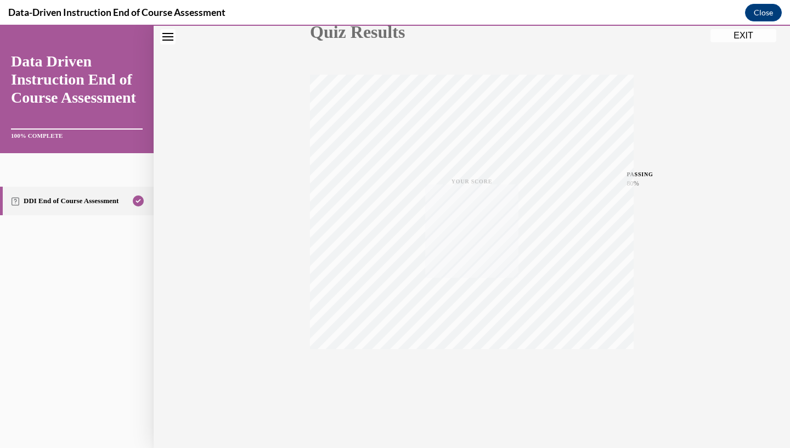
scroll to position [139, 0]
click at [745, 34] on button "EXIT" at bounding box center [743, 35] width 66 height 13
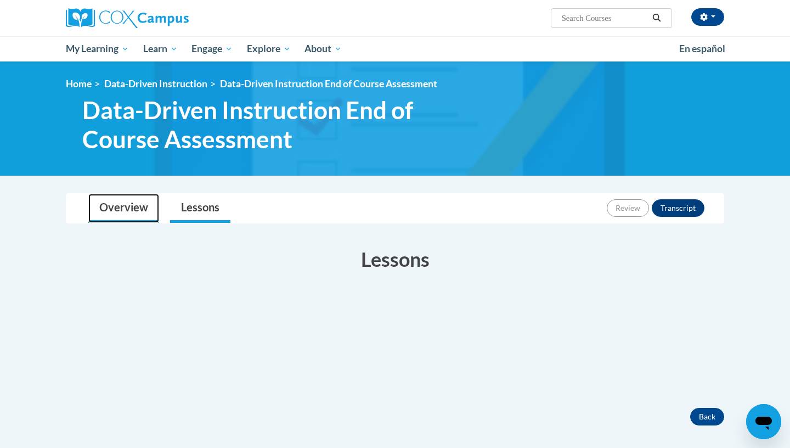
click at [136, 205] on link "Overview" at bounding box center [123, 208] width 71 height 29
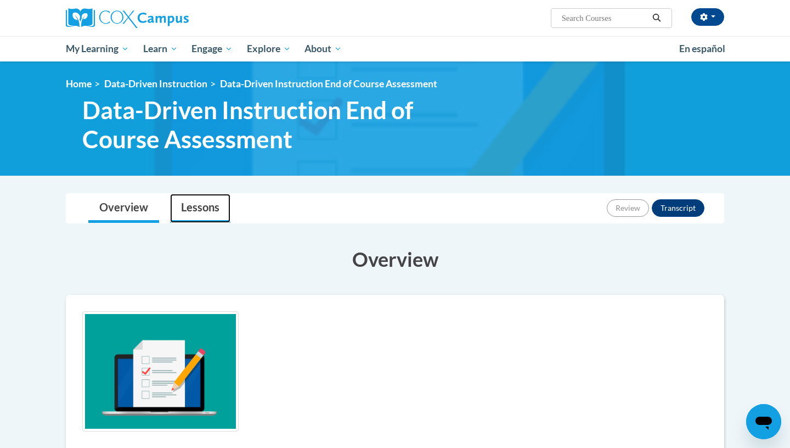
click at [188, 214] on link "Lessons" at bounding box center [200, 208] width 60 height 29
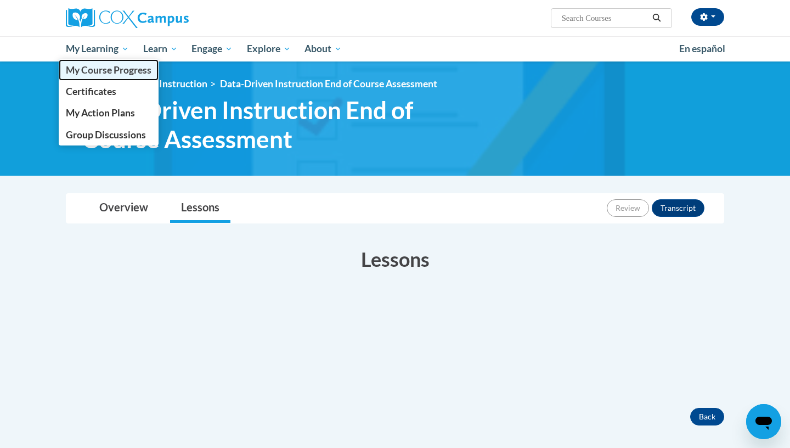
click at [105, 80] on link "My Course Progress" at bounding box center [109, 69] width 100 height 21
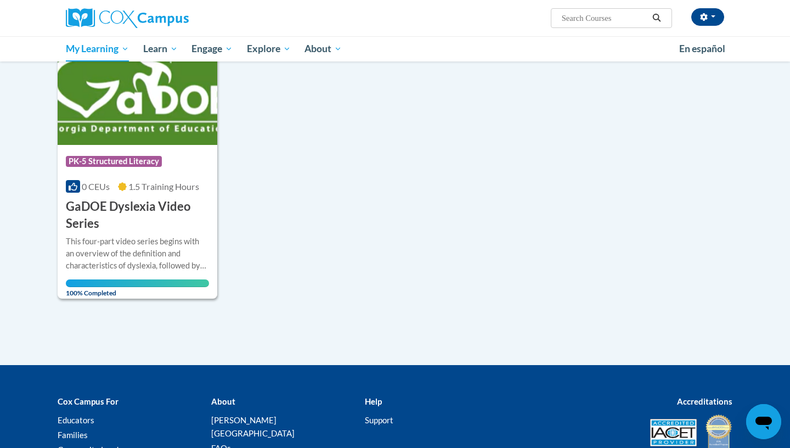
scroll to position [1127, 0]
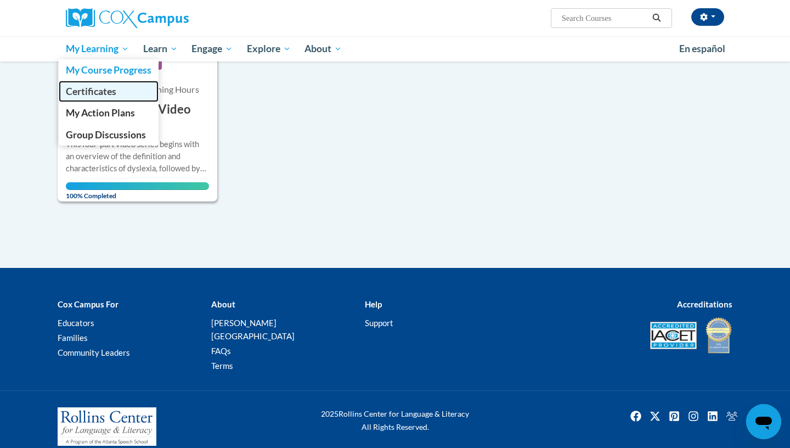
click at [113, 101] on link "Certificates" at bounding box center [109, 91] width 100 height 21
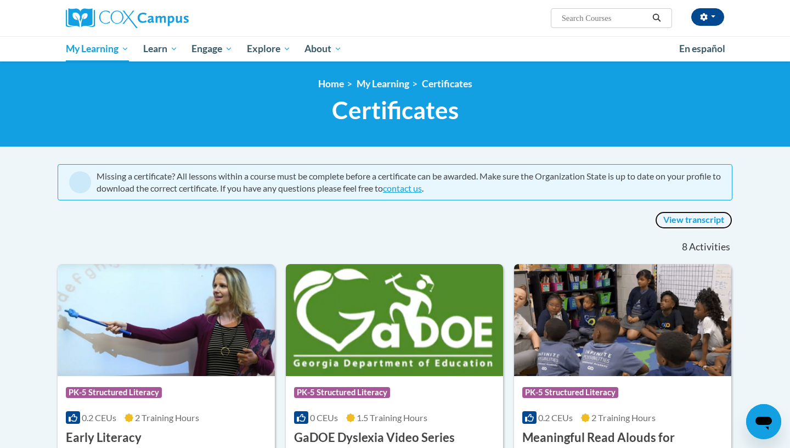
click at [690, 222] on link "View transcript" at bounding box center [693, 220] width 77 height 18
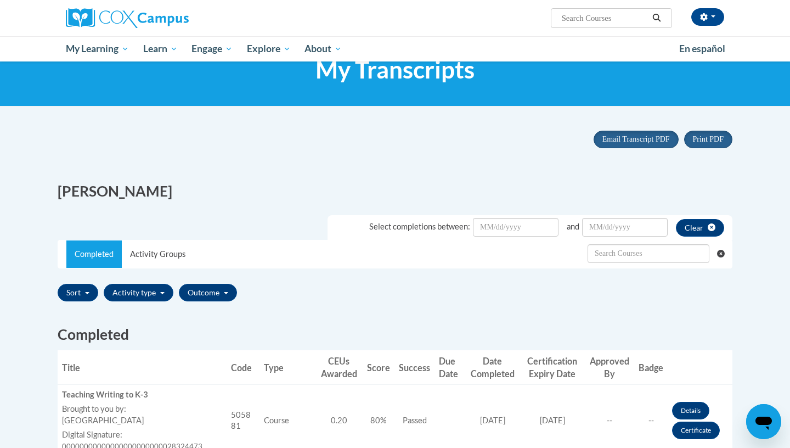
scroll to position [23, 0]
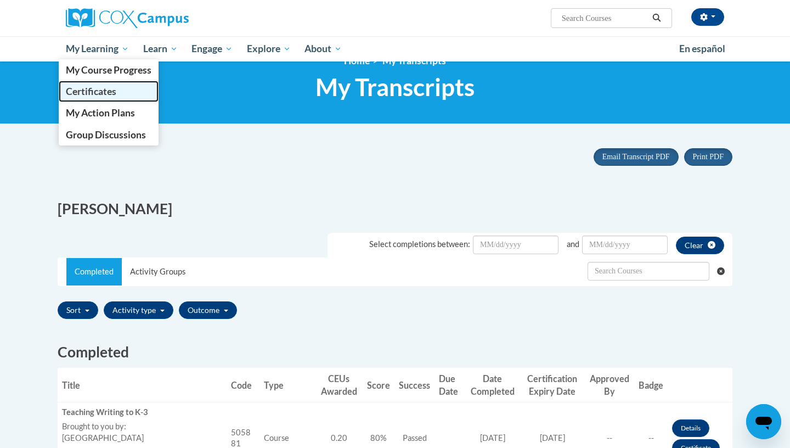
click at [122, 90] on link "Certificates" at bounding box center [109, 91] width 100 height 21
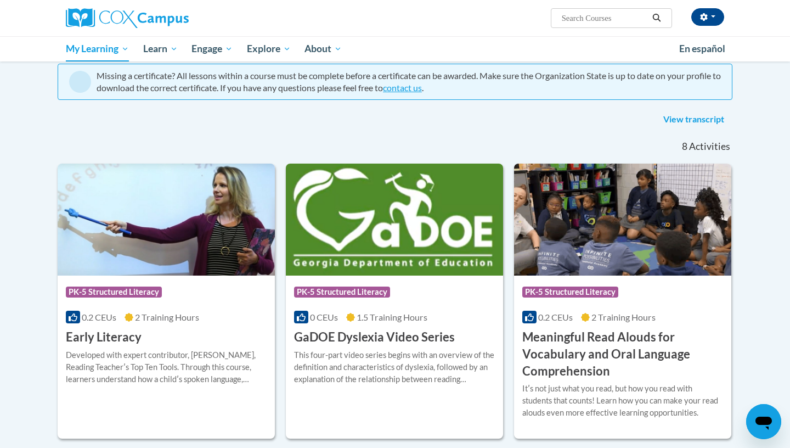
scroll to position [92, 0]
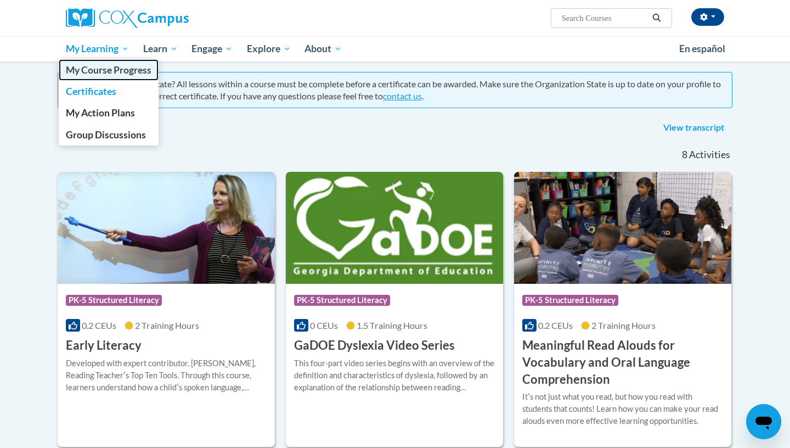
click at [86, 71] on span "My Course Progress" at bounding box center [109, 70] width 86 height 12
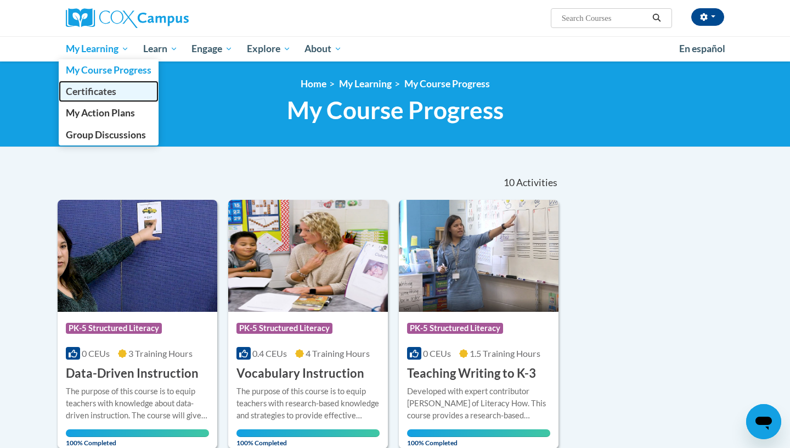
click at [112, 90] on span "Certificates" at bounding box center [91, 92] width 50 height 12
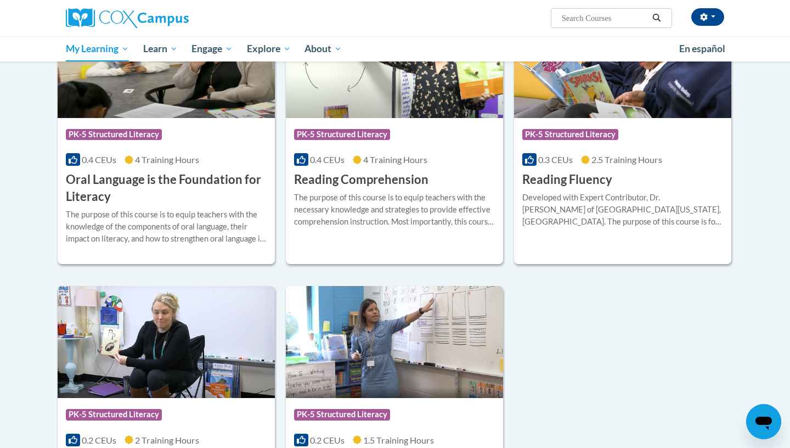
scroll to position [638, 0]
